Goal: Information Seeking & Learning: Compare options

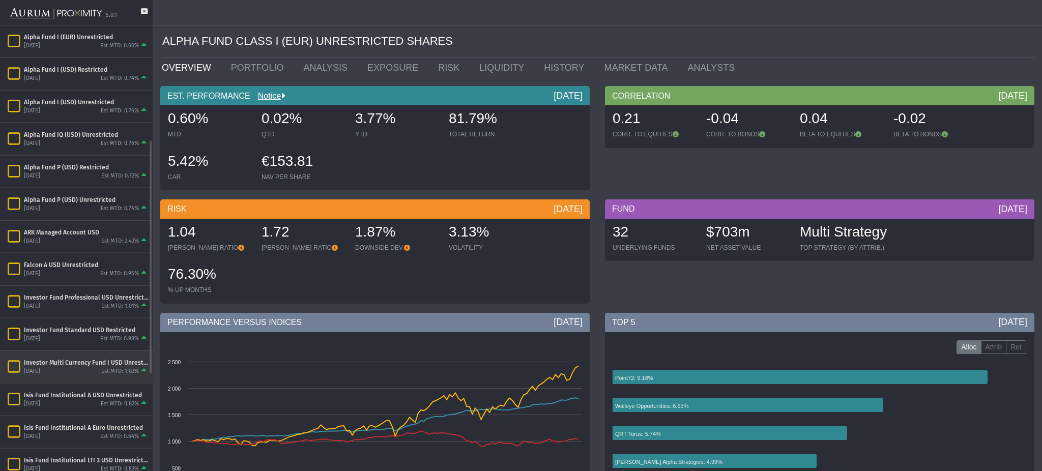
scroll to position [363, 0]
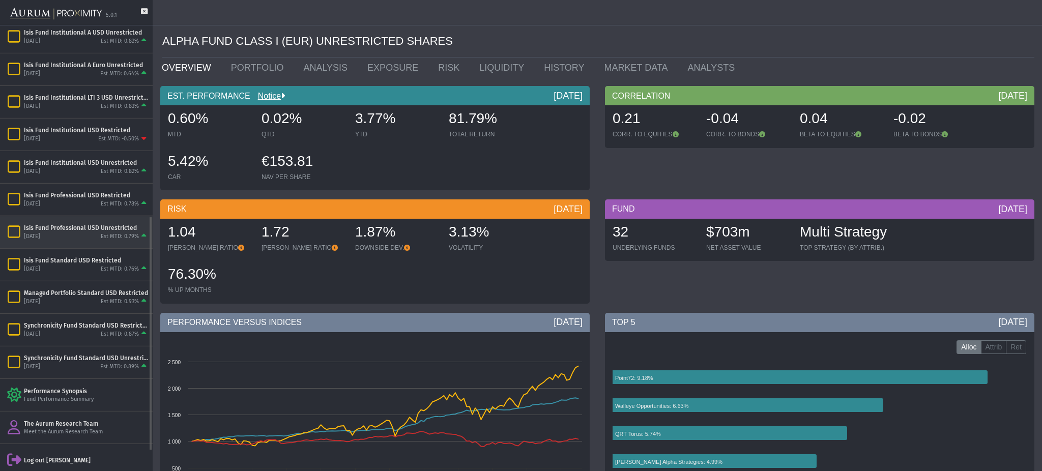
click at [104, 228] on div "Isis Fund Professional USD Unrestricted" at bounding box center [86, 228] width 125 height 8
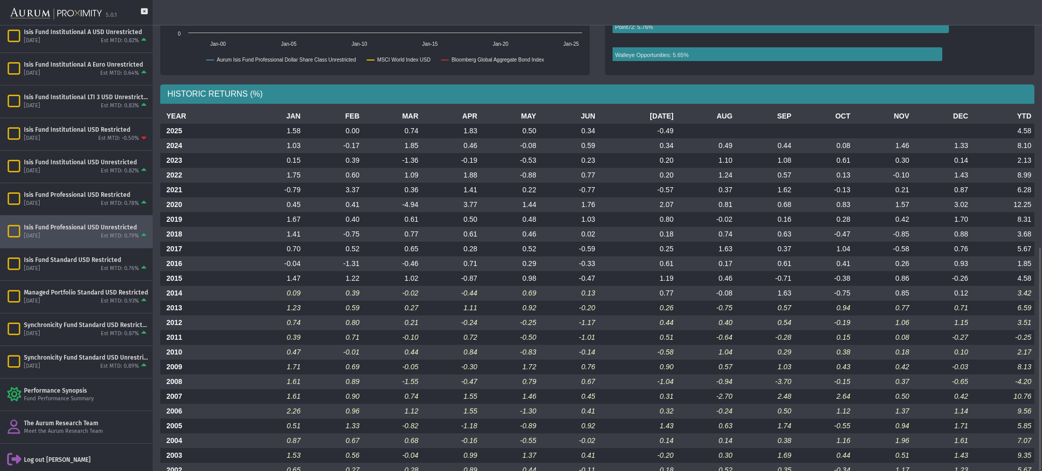
scroll to position [518, 0]
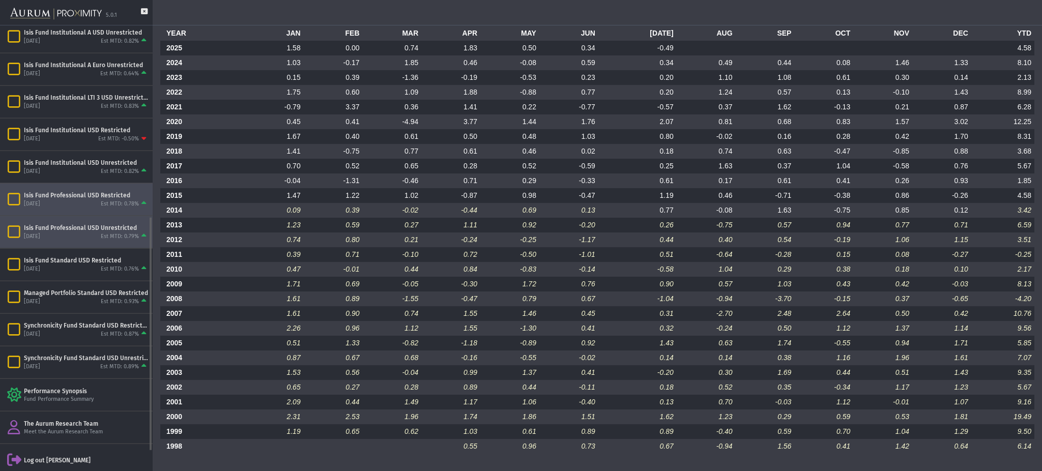
click at [84, 202] on div "[DATE] Est MTD: 0.78%" at bounding box center [86, 203] width 125 height 9
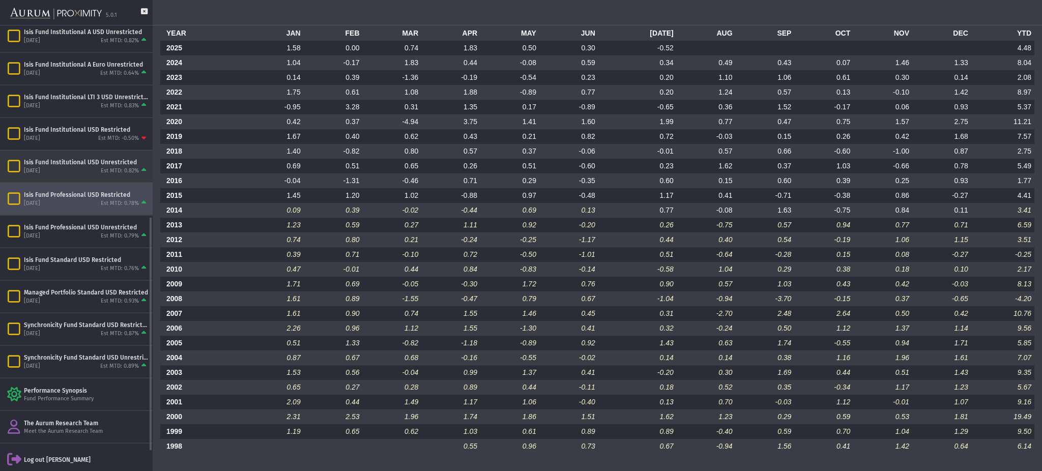
click at [36, 171] on div "[DATE]" at bounding box center [32, 171] width 16 height 8
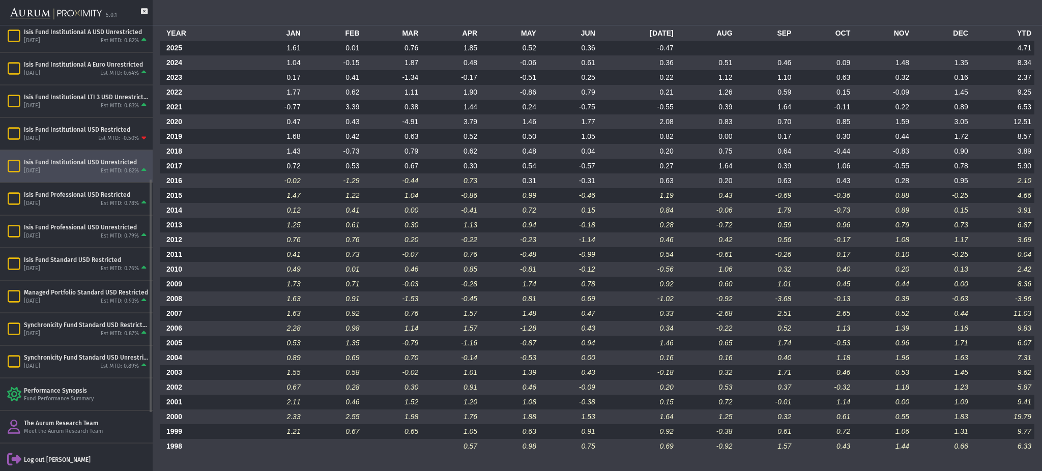
scroll to position [291, 0]
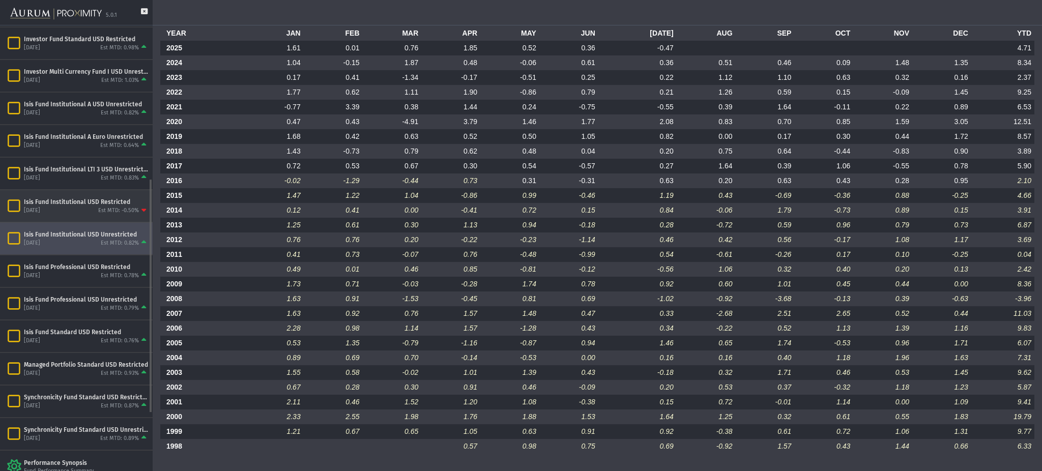
click at [78, 209] on div "[DATE] Est MTD: -0.50%" at bounding box center [86, 210] width 125 height 9
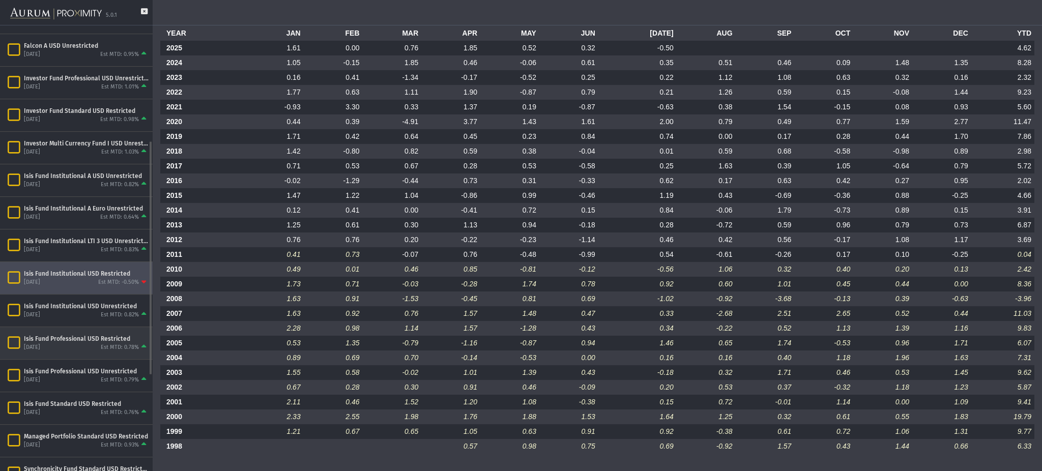
scroll to position [220, 0]
click at [70, 346] on div "[DATE] Est MTD: 0.78%" at bounding box center [86, 346] width 125 height 9
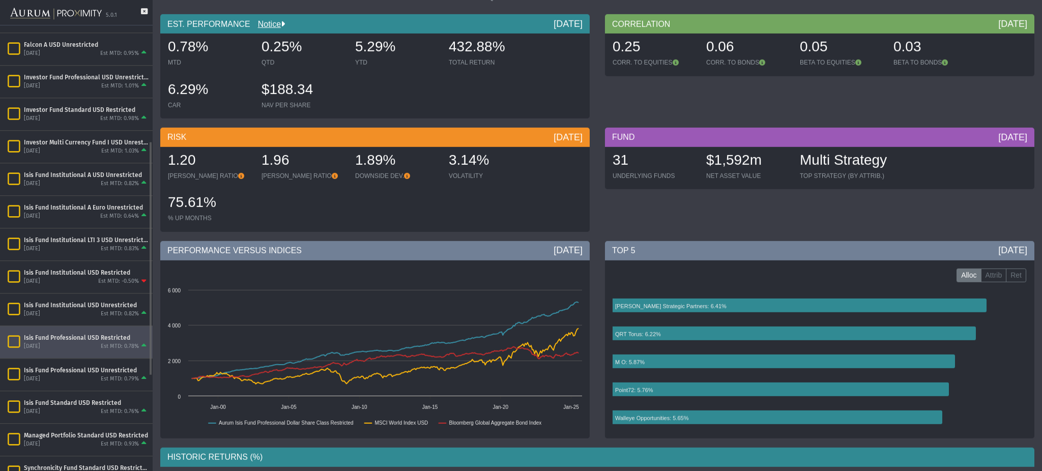
scroll to position [220, 0]
click at [99, 346] on div "[DATE] Est MTD: 0.78%" at bounding box center [86, 345] width 125 height 9
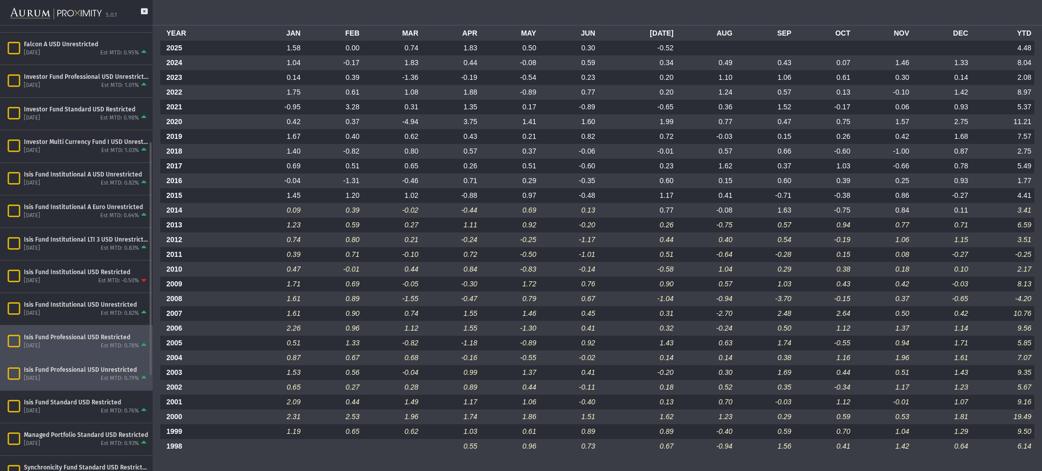
scroll to position [221, 0]
click at [80, 376] on div "[DATE] Est MTD: 0.79%" at bounding box center [86, 377] width 125 height 9
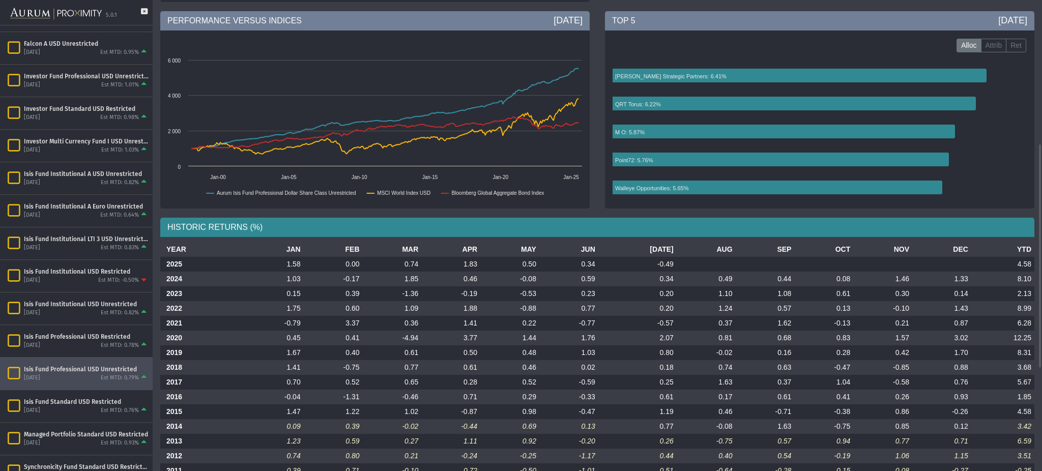
scroll to position [518, 0]
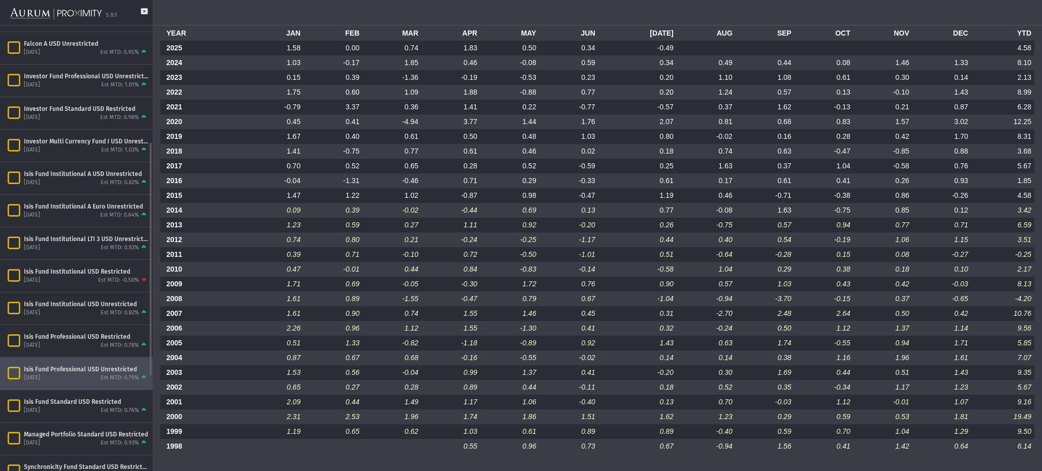
click at [86, 372] on div "Isis Fund Professional USD Unrestricted" at bounding box center [86, 369] width 125 height 8
click at [83, 423] on div "Managed Portfolio Standard USD Restricted [DATE] Est MTD: 0.93%" at bounding box center [76, 439] width 153 height 32
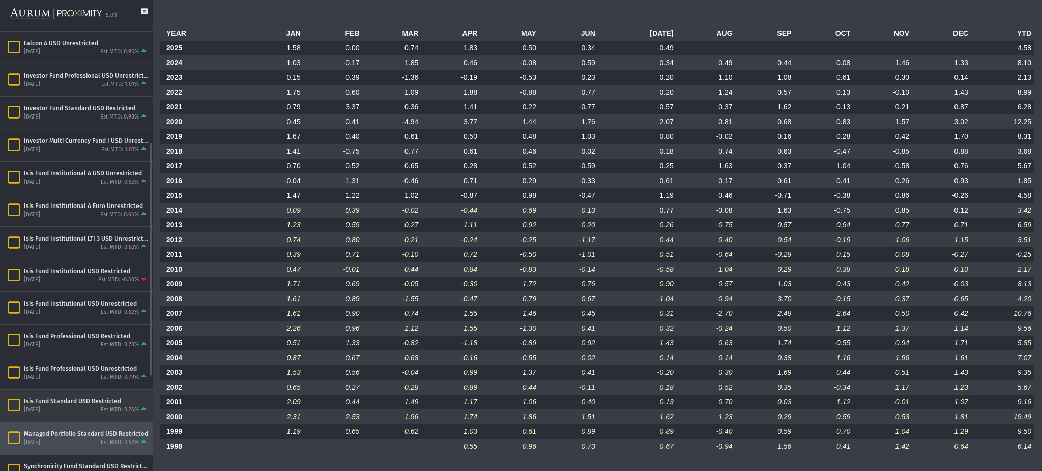
scroll to position [459, 0]
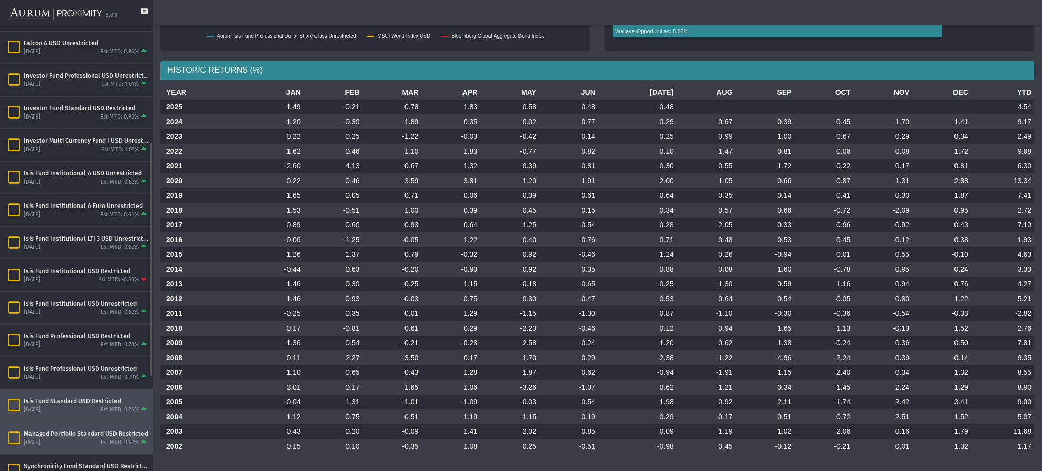
click at [79, 412] on div "[DATE] Est MTD: 0.76%" at bounding box center [86, 409] width 125 height 9
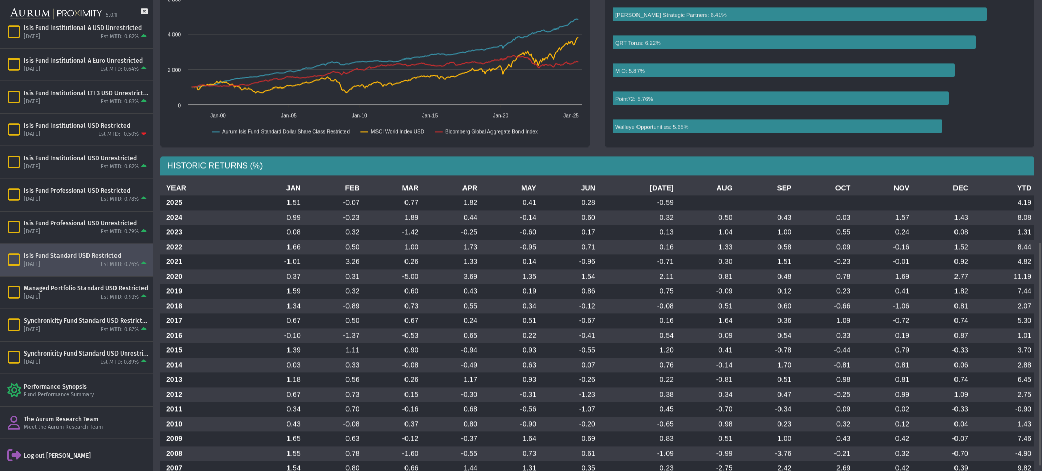
scroll to position [518, 0]
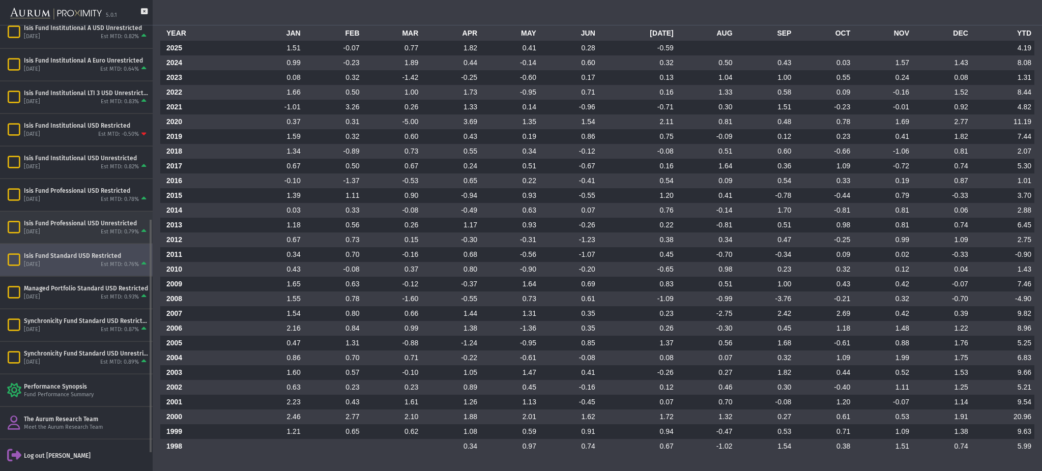
click at [78, 227] on div "[DATE] Est MTD: 0.79%" at bounding box center [86, 231] width 125 height 9
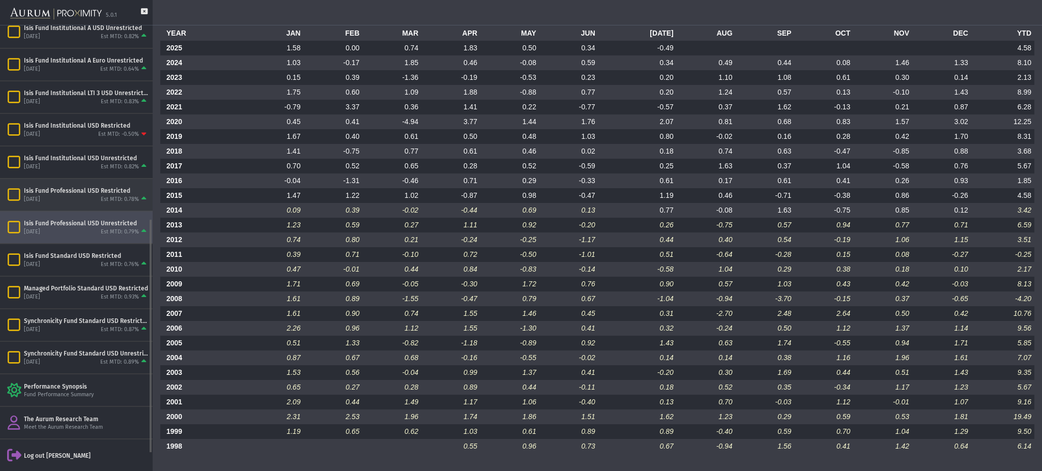
click at [67, 193] on div "Isis Fund Professional USD Restricted" at bounding box center [86, 190] width 125 height 8
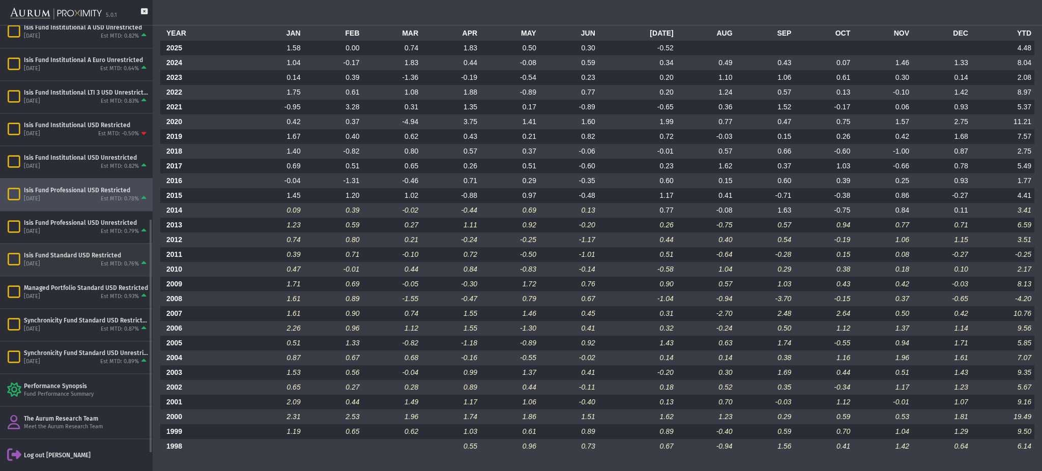
click at [49, 271] on div "Isis Fund Standard USD Restricted [DATE] Est MTD: 0.76%" at bounding box center [76, 260] width 153 height 32
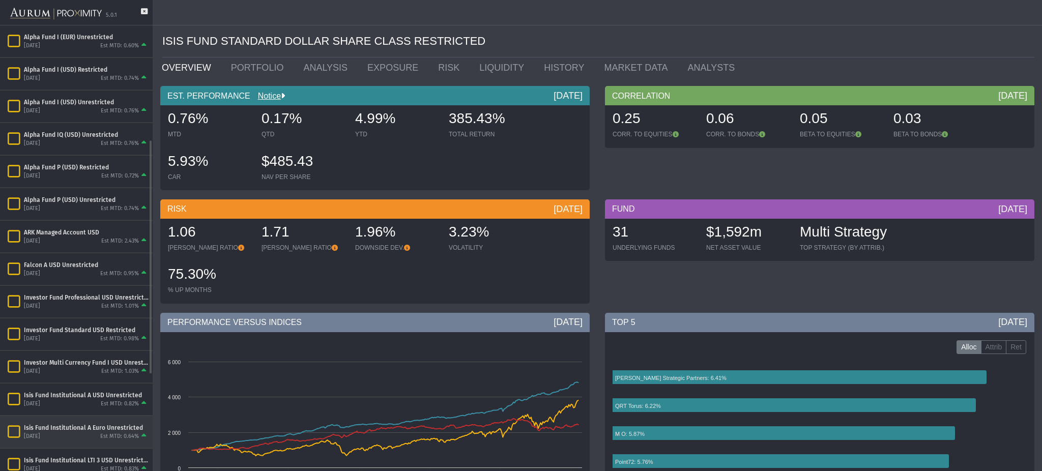
scroll to position [401, 0]
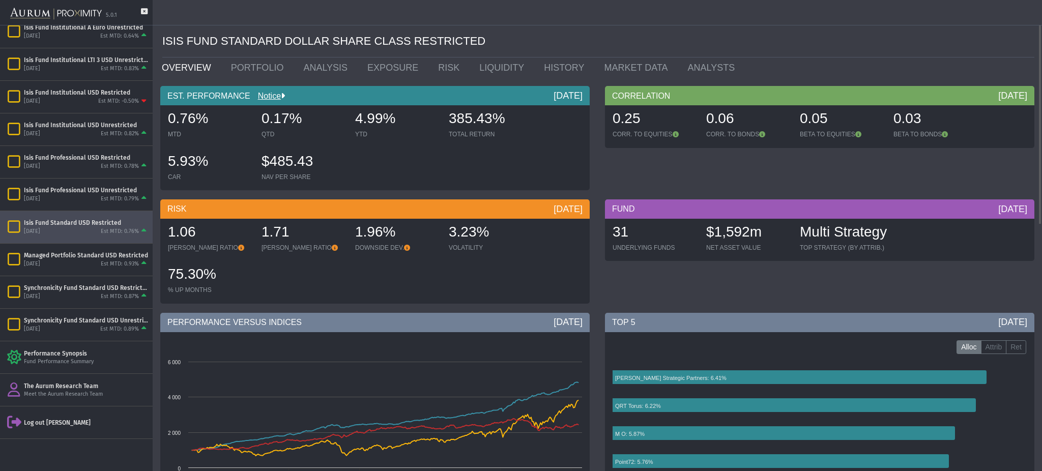
drag, startPoint x: 452, startPoint y: 120, endPoint x: 536, endPoint y: 111, distance: 84.8
click at [536, 111] on div "0.76% MTD 0.17% QTD 4.99% YTD 385.43% TOTAL RETURN 5.93% CAR $485.43 NAV PER SH…" at bounding box center [375, 147] width 424 height 85
click at [552, 132] on div "0.76% MTD 0.17% QTD 4.99% YTD 385.43% TOTAL RETURN 5.93% CAR $485.43 NAV PER SH…" at bounding box center [375, 147] width 424 height 85
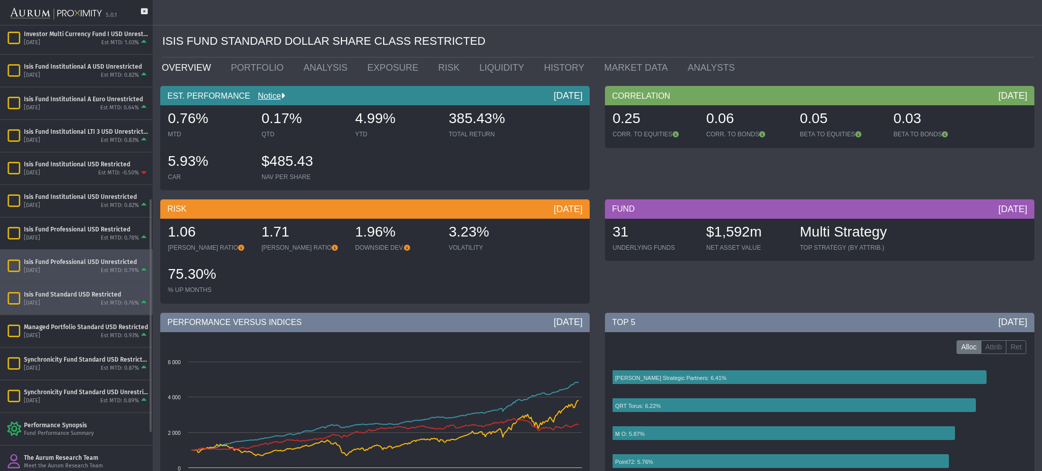
click at [64, 272] on div "[DATE] Est MTD: 0.79%" at bounding box center [86, 270] width 125 height 9
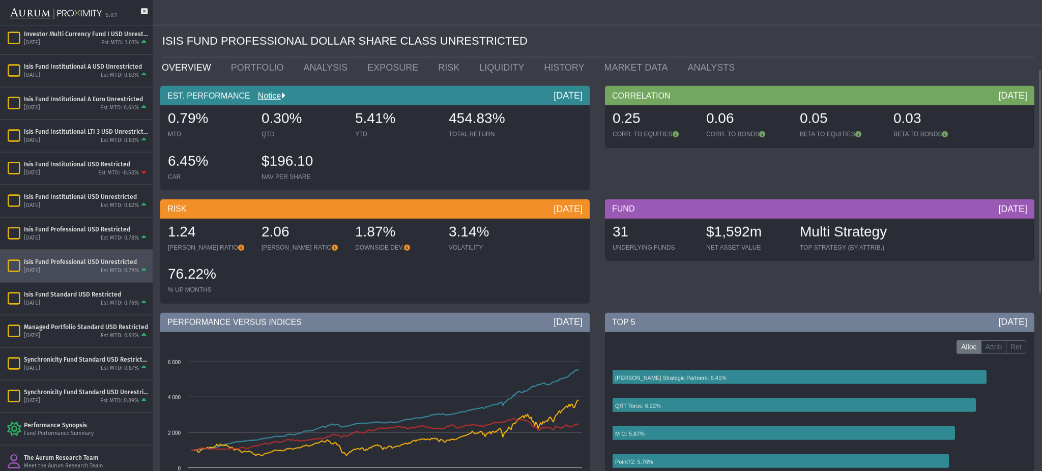
scroll to position [518, 0]
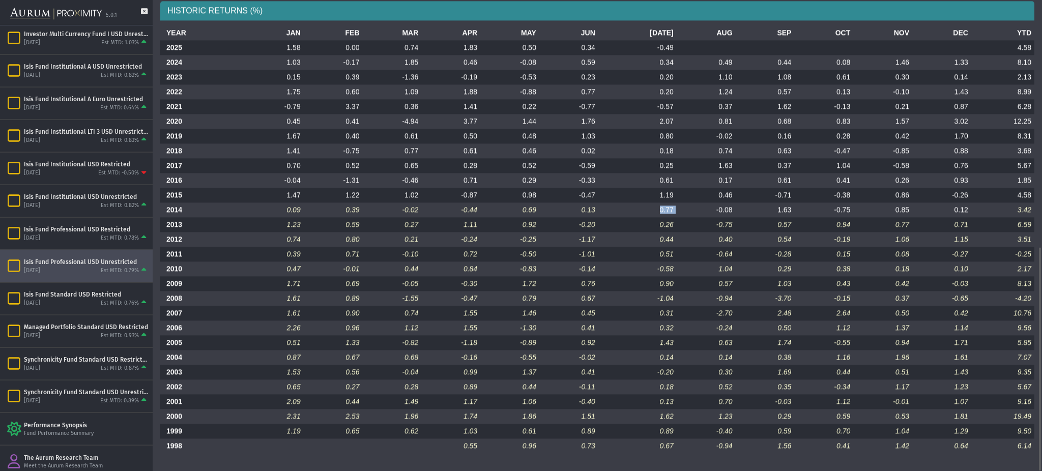
drag, startPoint x: 652, startPoint y: 210, endPoint x: 671, endPoint y: 212, distance: 19.4
click at [671, 212] on tr "2014 0.09 0.39 -0.02 -0.44 0.69 0.13 0.77 -0.08 1.63 -0.75 0.85 0.12 3.42" at bounding box center [597, 209] width 874 height 15
click at [66, 237] on div "[DATE] Est MTD: 0.78%" at bounding box center [86, 237] width 125 height 9
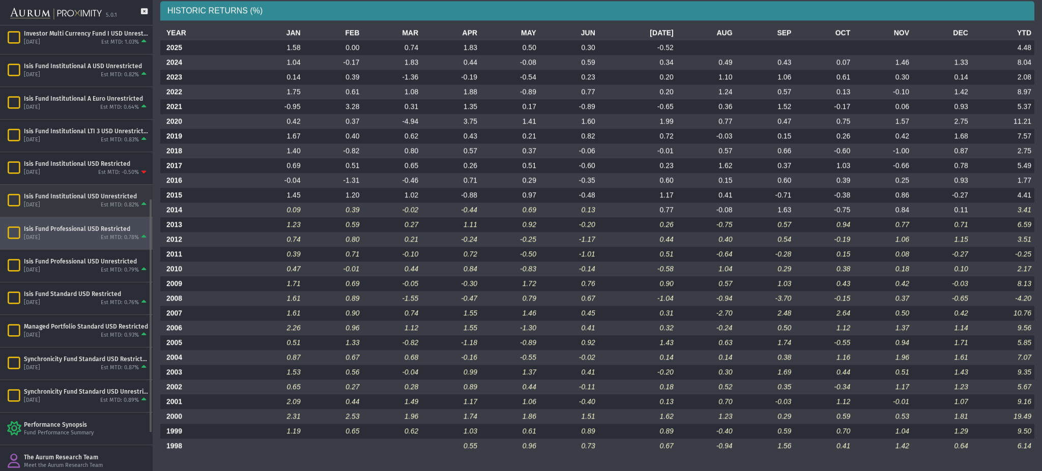
click at [73, 203] on div "[DATE] Est MTD: 0.82%" at bounding box center [86, 204] width 125 height 9
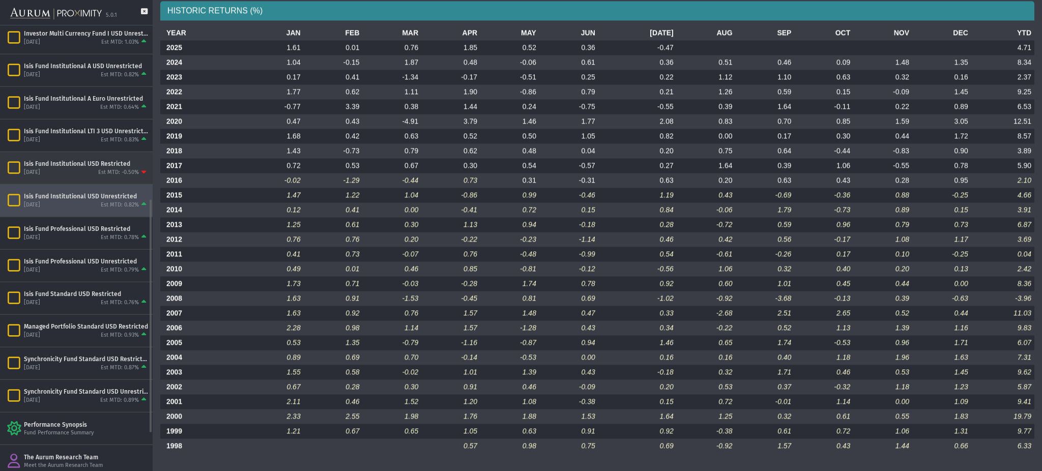
scroll to position [257, 0]
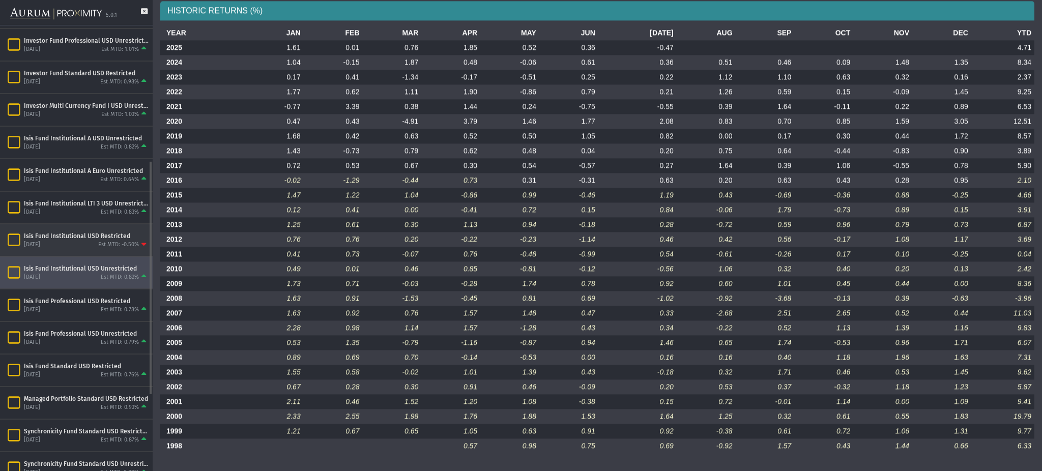
click at [83, 240] on div "Isis Fund Institutional USD Restricted [DATE] Est MTD: -0.50%" at bounding box center [86, 239] width 125 height 17
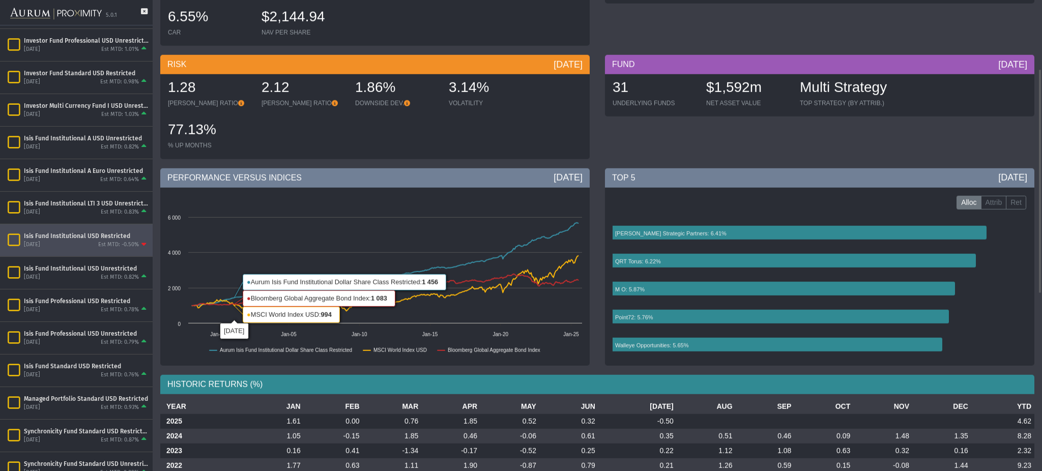
scroll to position [363, 0]
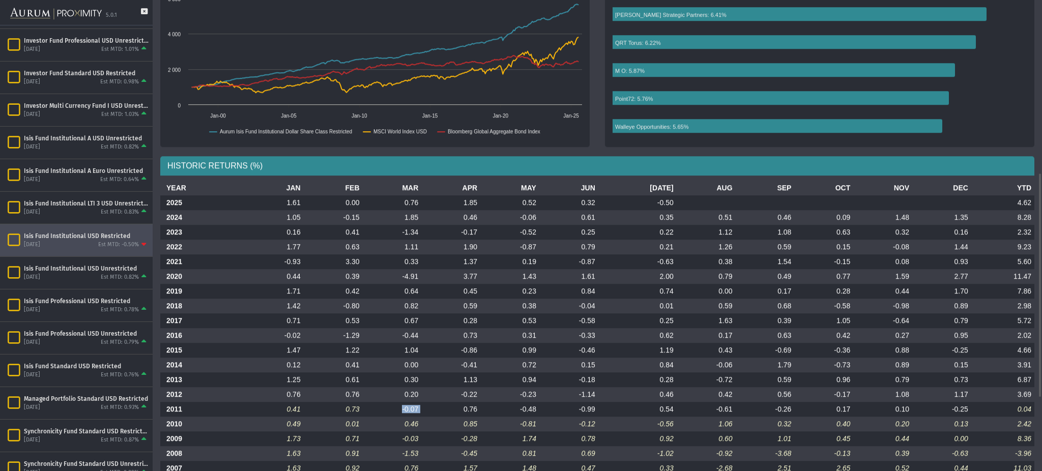
drag, startPoint x: 402, startPoint y: 410, endPoint x: 436, endPoint y: 410, distance: 34.1
click at [436, 410] on tr "2011 0.41 0.73 -0.07 0.76 -0.48 -0.99 0.54 -0.61 -0.26 0.17 0.10 -0.25 0.04" at bounding box center [597, 409] width 874 height 15
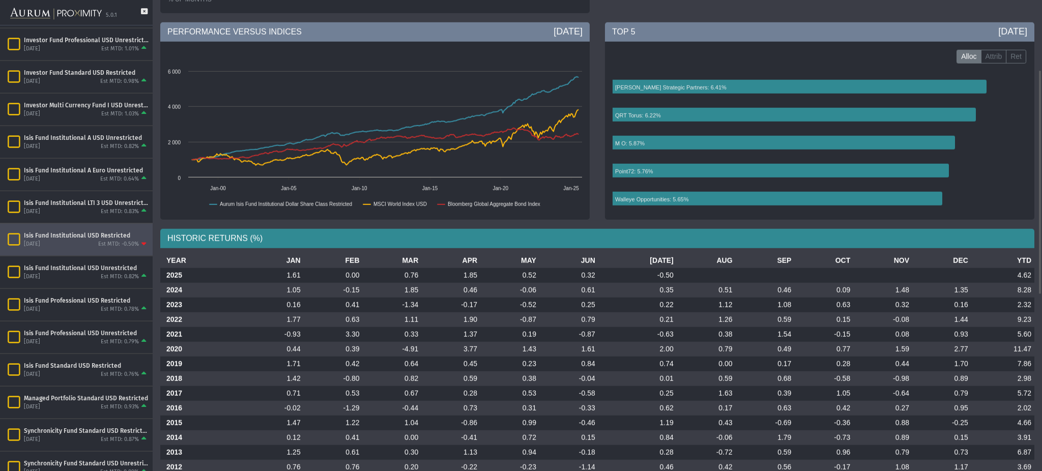
scroll to position [0, 0]
